Goal: Complete application form: Complete application form

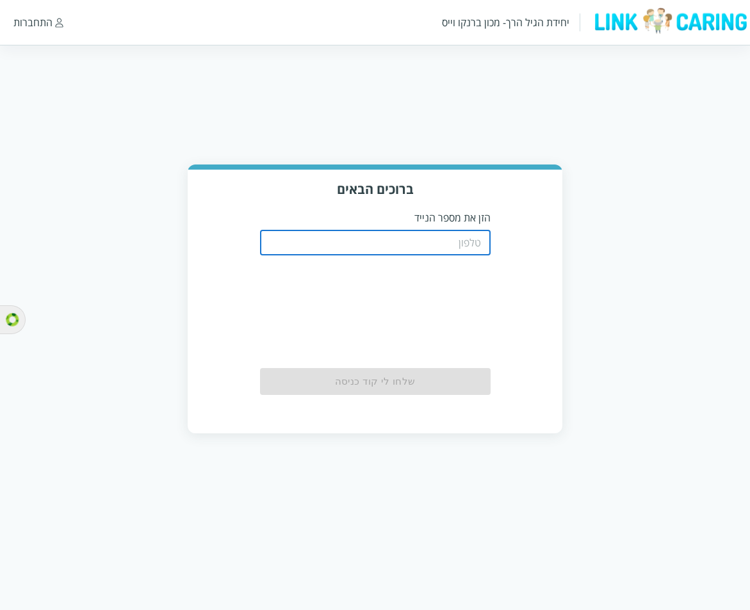
click at [414, 246] on input "tel" at bounding box center [375, 243] width 231 height 26
paste input "086645622"
click at [442, 251] on input "086645622" at bounding box center [375, 243] width 231 height 26
click at [443, 250] on input "086645622" at bounding box center [375, 243] width 231 height 26
paste input "532268398"
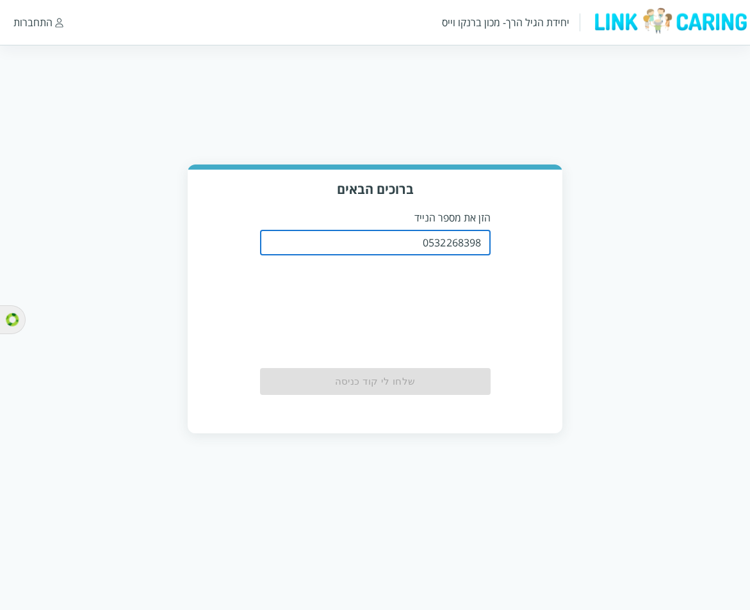
type input "0532268398"
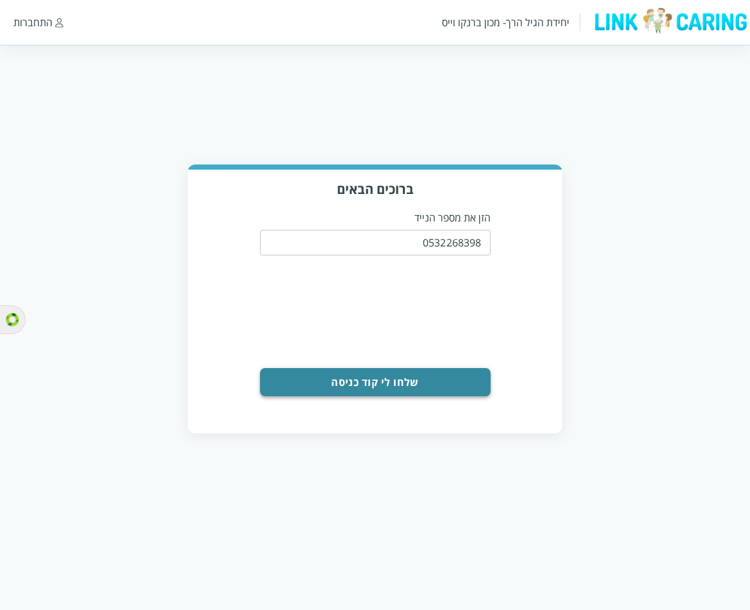
click at [393, 382] on button "שלחו לי קוד כניסה" at bounding box center [375, 382] width 231 height 28
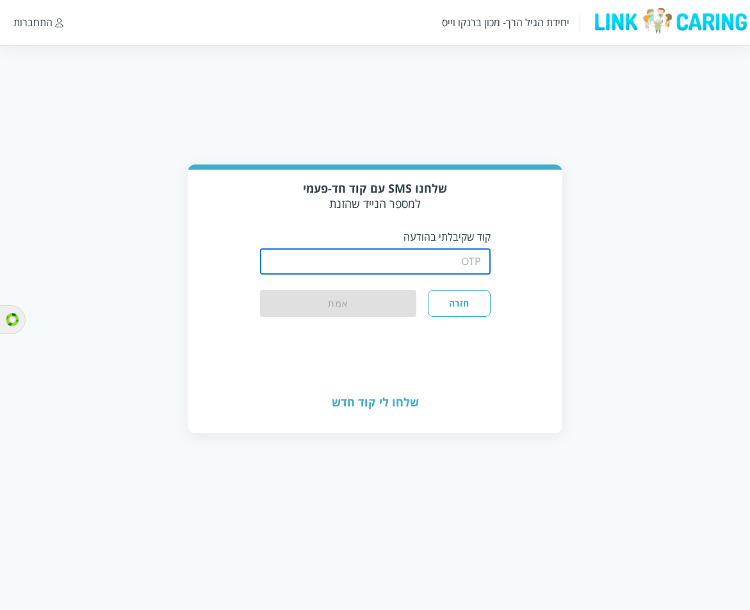
click at [437, 262] on input "string" at bounding box center [375, 262] width 231 height 26
type input "1234"
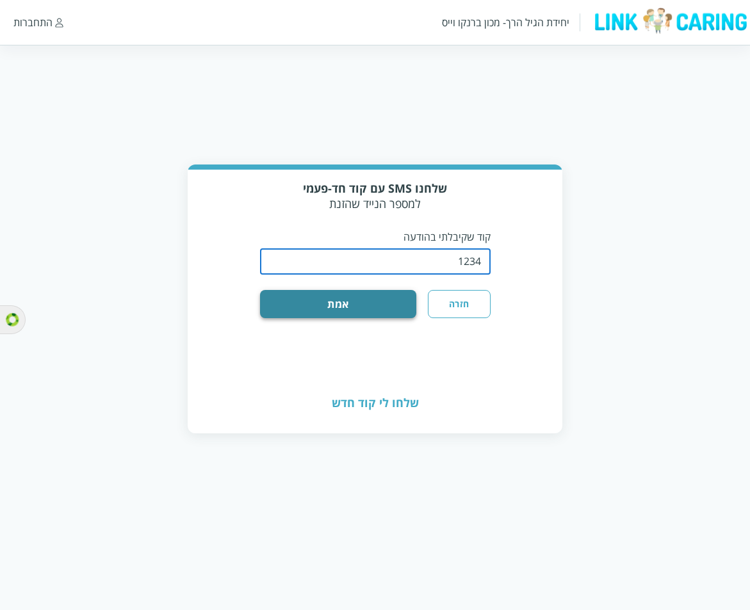
click at [395, 306] on button "אמת" at bounding box center [338, 304] width 157 height 28
